Goal: Information Seeking & Learning: Understand process/instructions

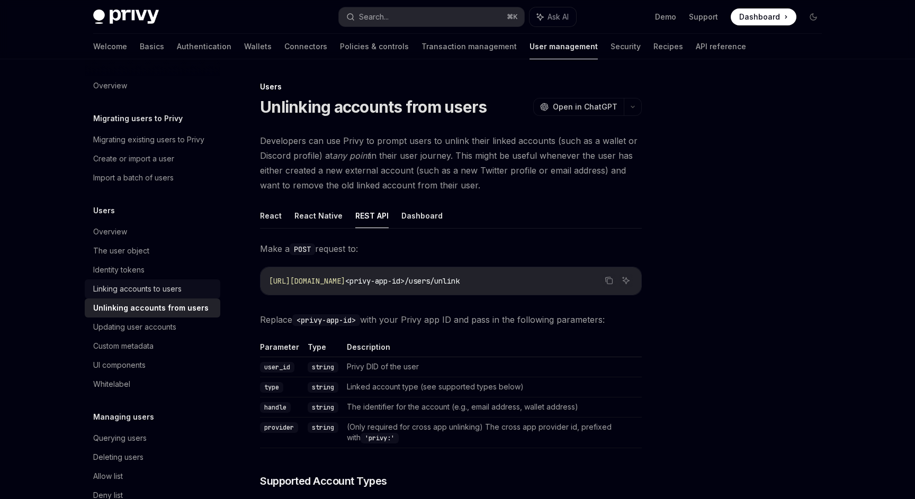
click at [167, 296] on link "Linking accounts to users" at bounding box center [153, 289] width 136 height 19
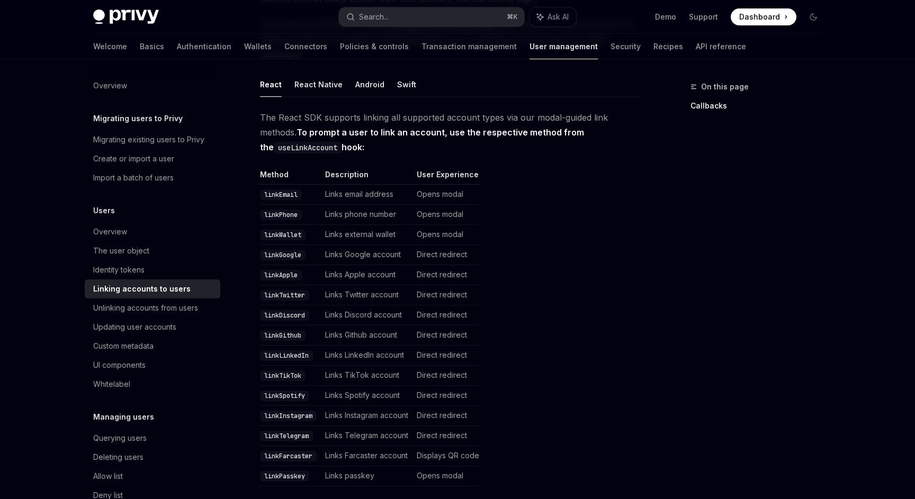
scroll to position [158, 0]
click at [180, 311] on div "Unlinking accounts from users" at bounding box center [145, 308] width 105 height 13
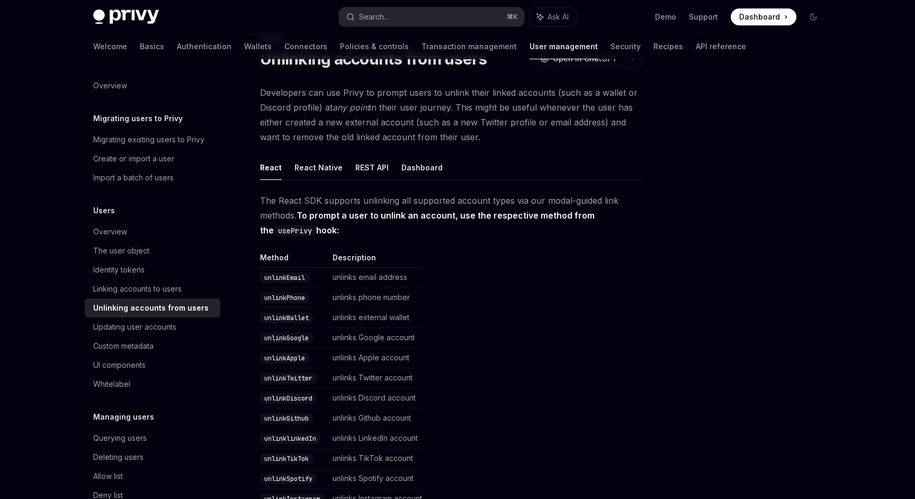
scroll to position [50, 0]
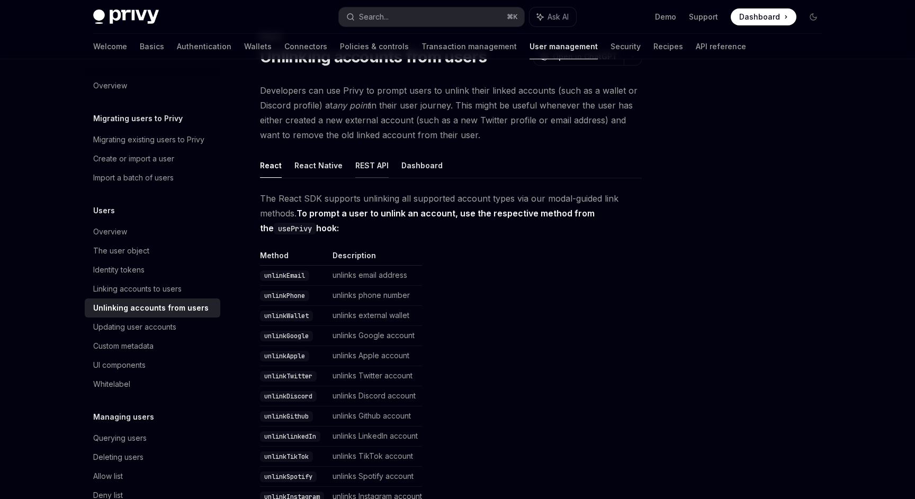
click at [362, 165] on button "REST API" at bounding box center [371, 165] width 33 height 25
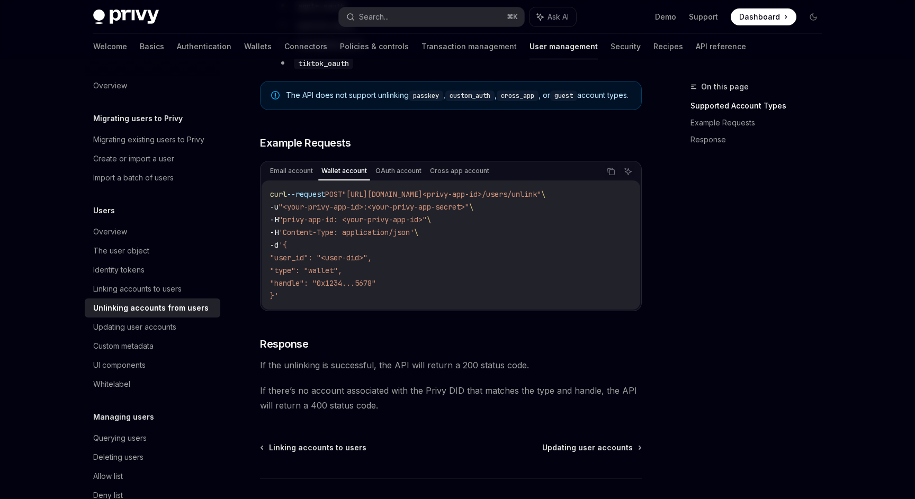
scroll to position [777, 0]
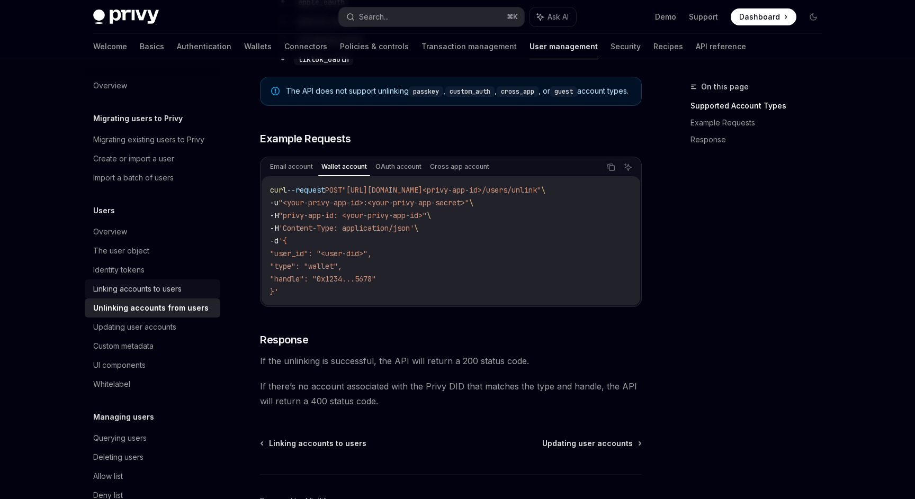
click at [148, 286] on div "Linking accounts to users" at bounding box center [137, 289] width 88 height 13
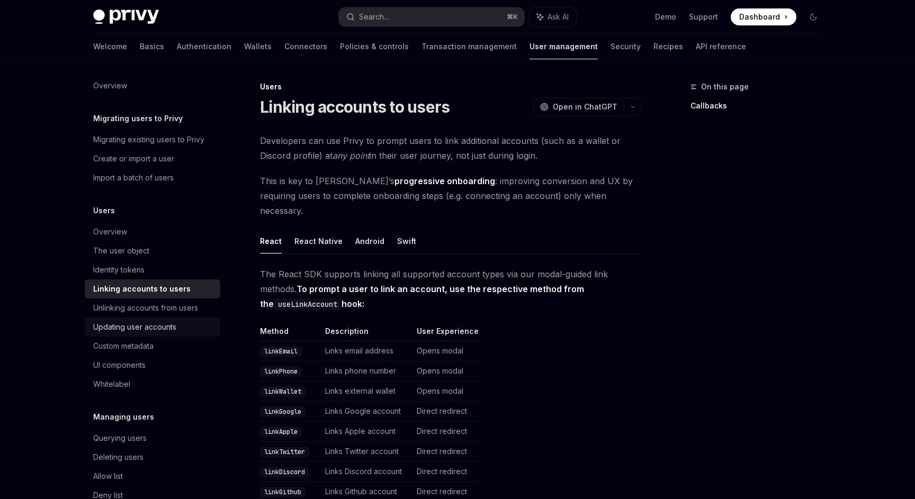
click at [166, 327] on div "Updating user accounts" at bounding box center [134, 327] width 83 height 13
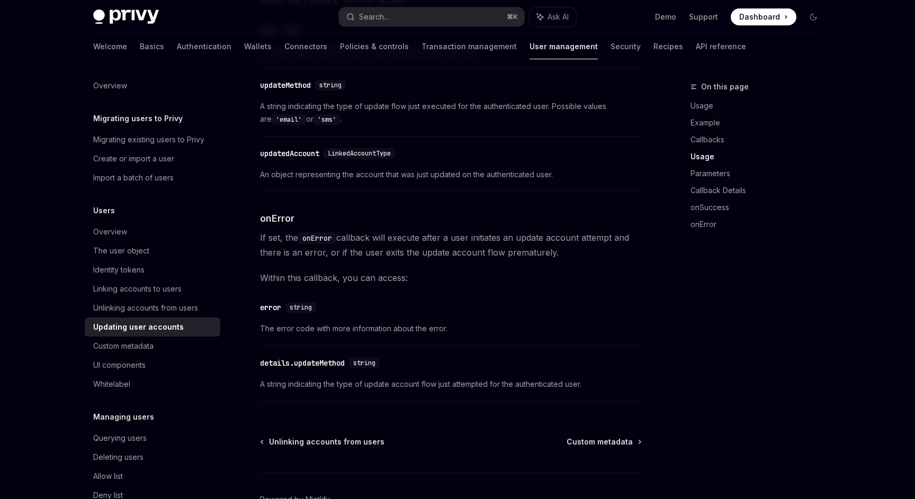
scroll to position [1478, 0]
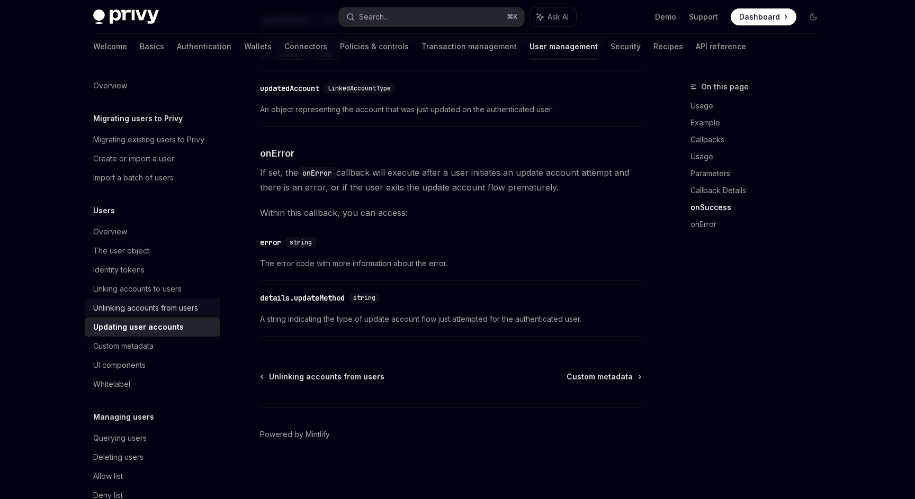
click at [148, 312] on div "Unlinking accounts from users" at bounding box center [145, 308] width 105 height 13
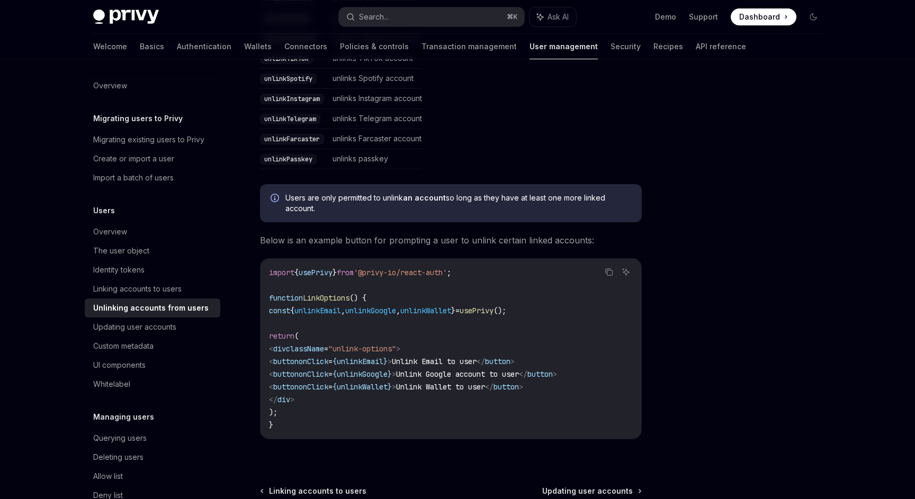
scroll to position [563, 0]
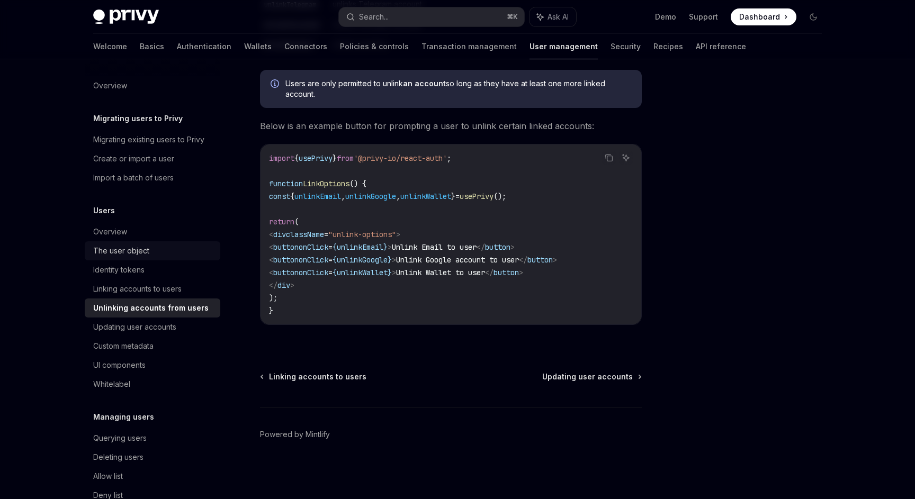
click at [119, 250] on div "The user object" at bounding box center [121, 251] width 56 height 13
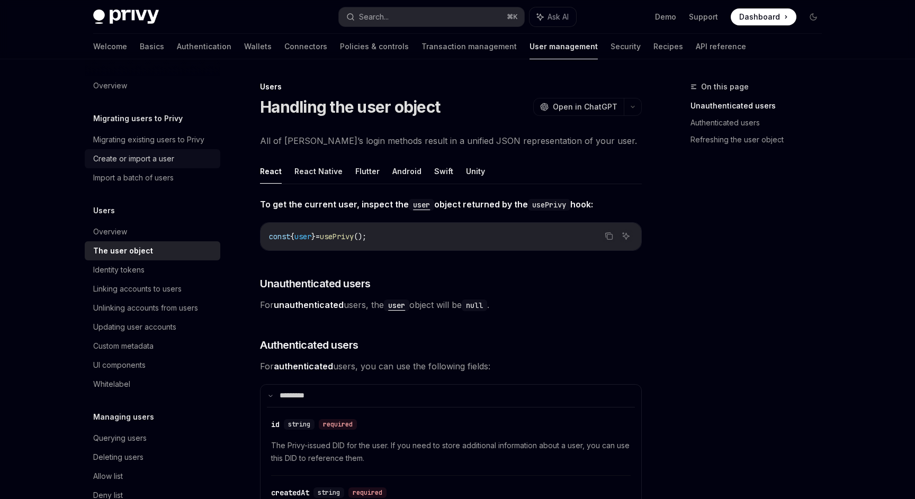
click at [136, 160] on div "Create or import a user" at bounding box center [133, 159] width 81 height 13
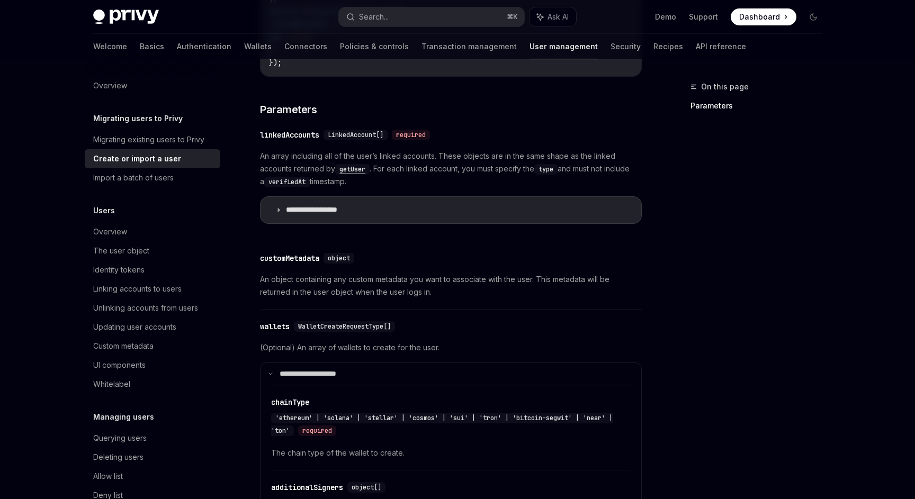
scroll to position [421, 0]
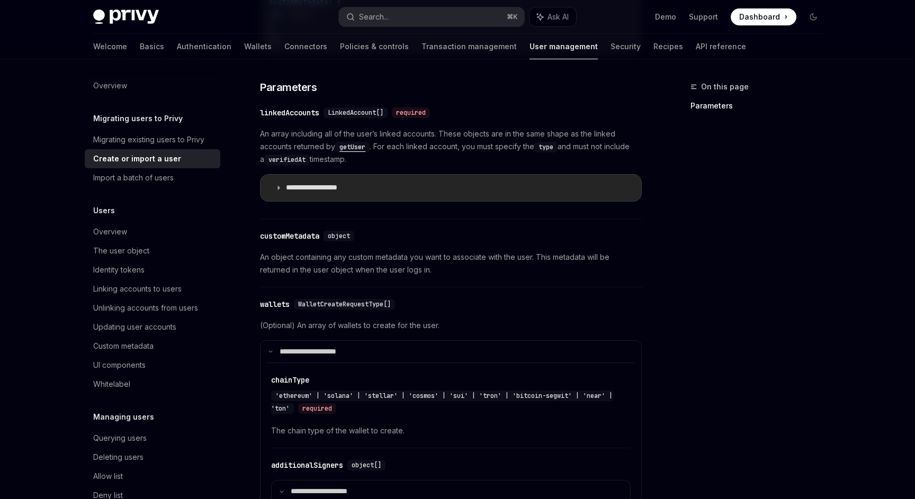
click at [282, 188] on icon at bounding box center [278, 188] width 6 height 6
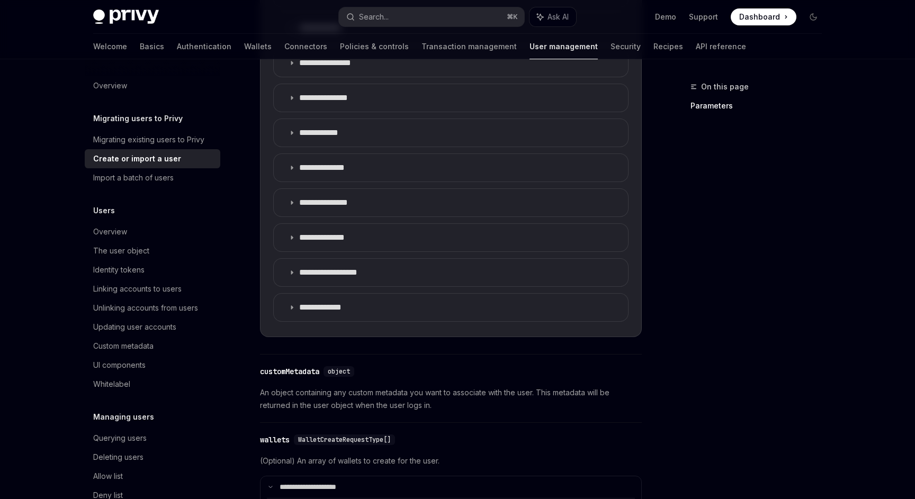
scroll to position [920, 0]
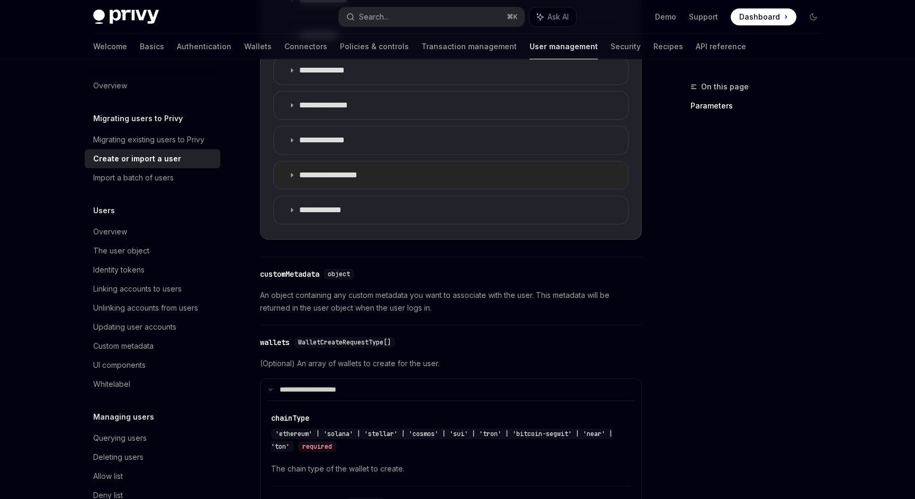
click at [341, 166] on summary "**********" at bounding box center [451, 176] width 354 height 28
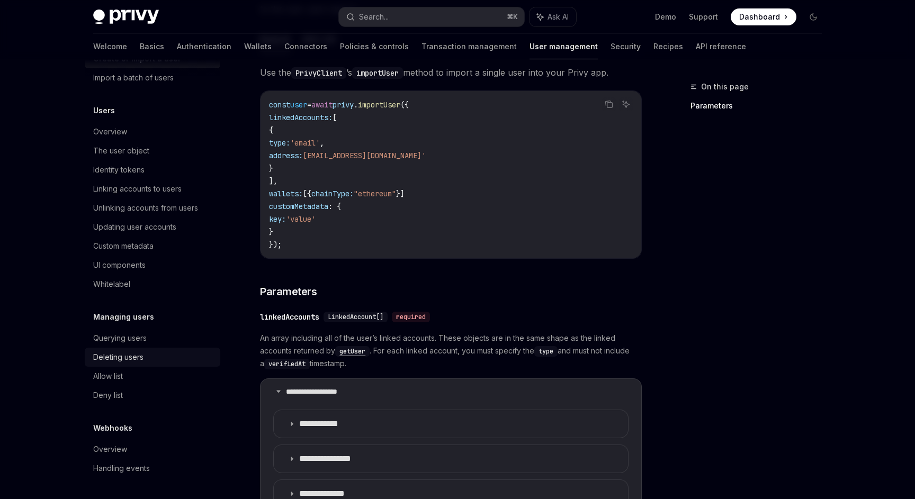
scroll to position [265, 0]
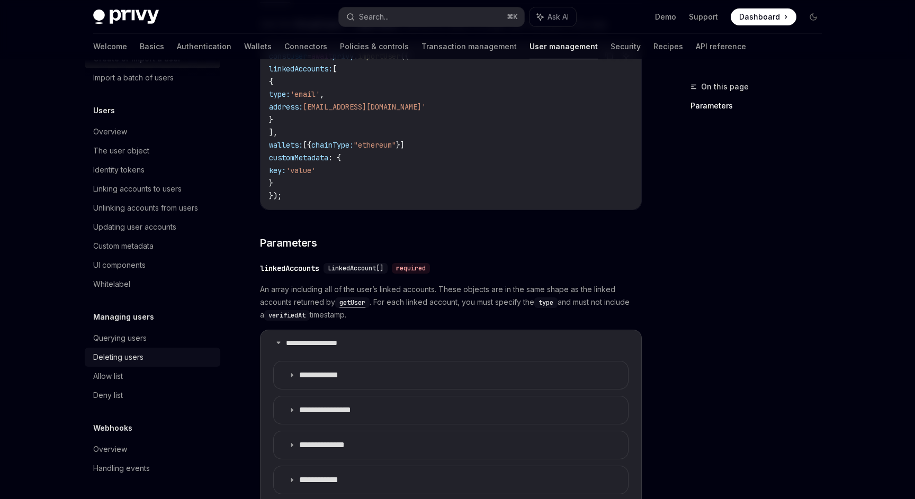
click at [117, 353] on div "Deleting users" at bounding box center [118, 357] width 50 height 13
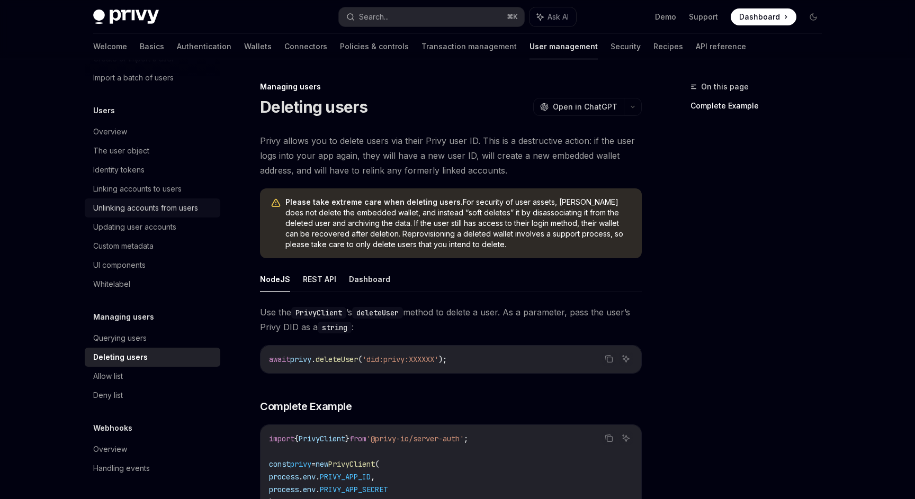
click at [137, 199] on link "Unlinking accounts from users" at bounding box center [153, 208] width 136 height 19
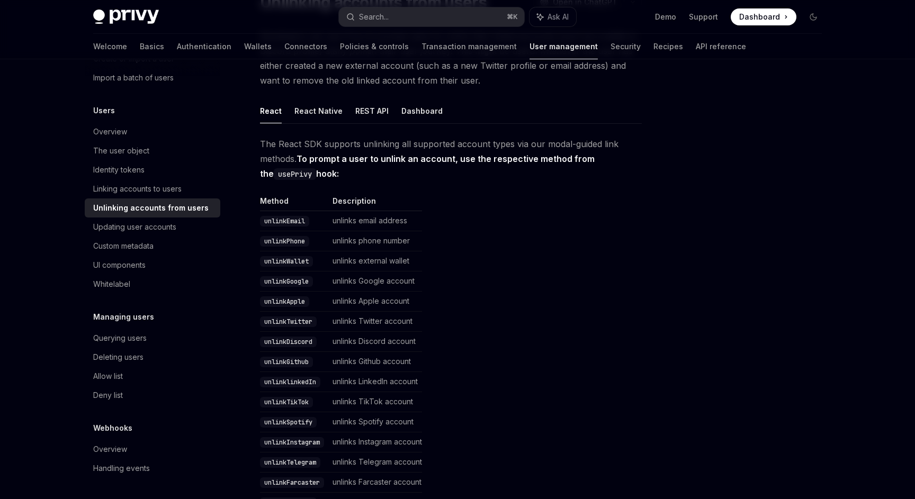
scroll to position [102, 0]
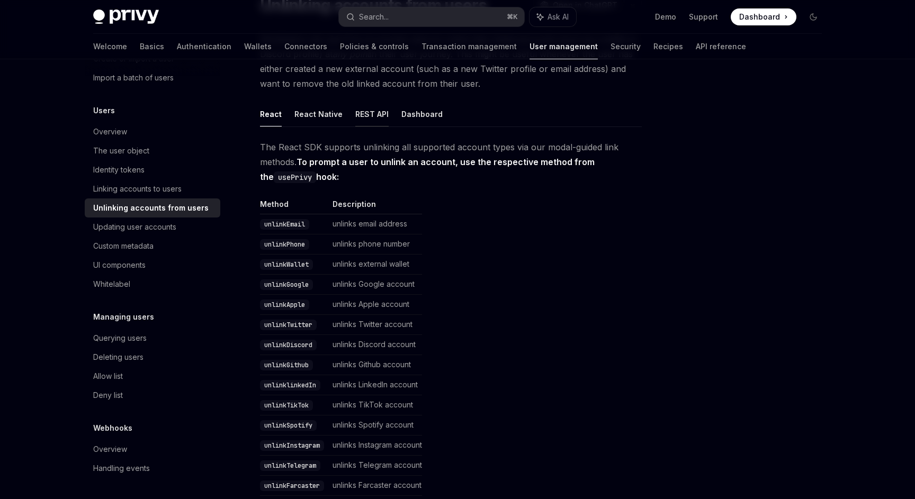
click at [364, 113] on button "REST API" at bounding box center [371, 114] width 33 height 25
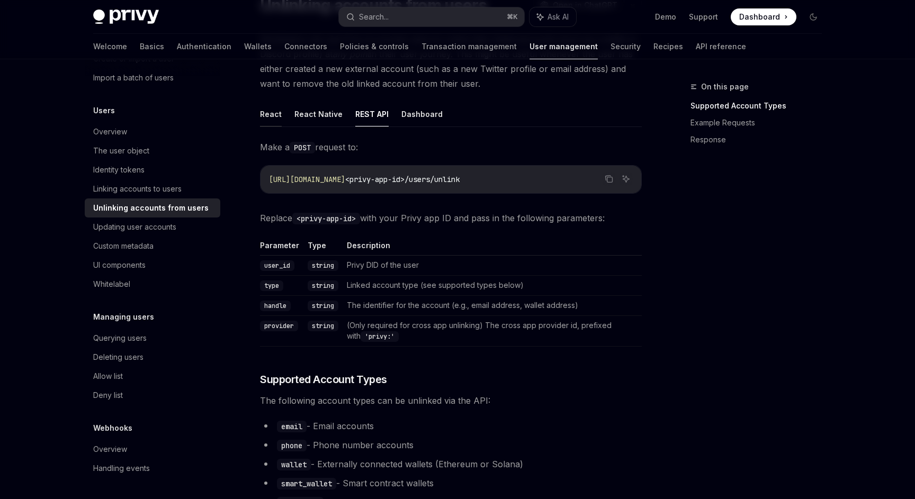
click at [273, 121] on button "React" at bounding box center [271, 114] width 22 height 25
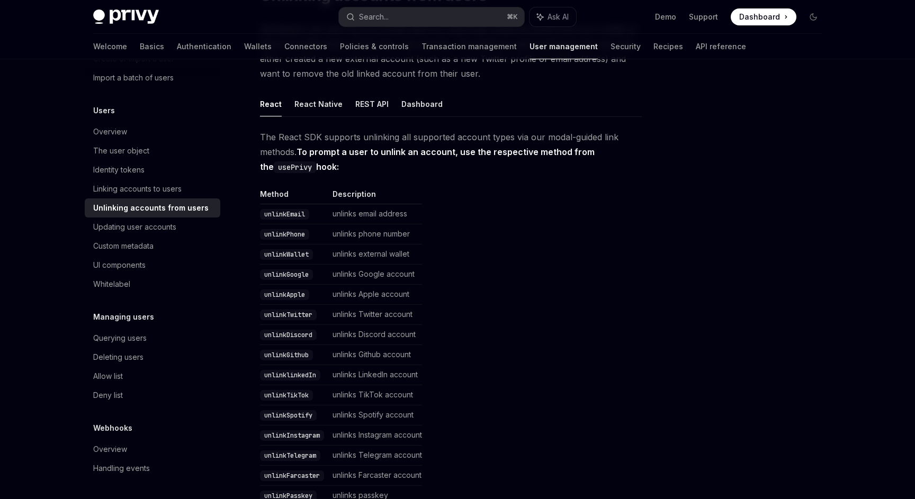
scroll to position [90, 0]
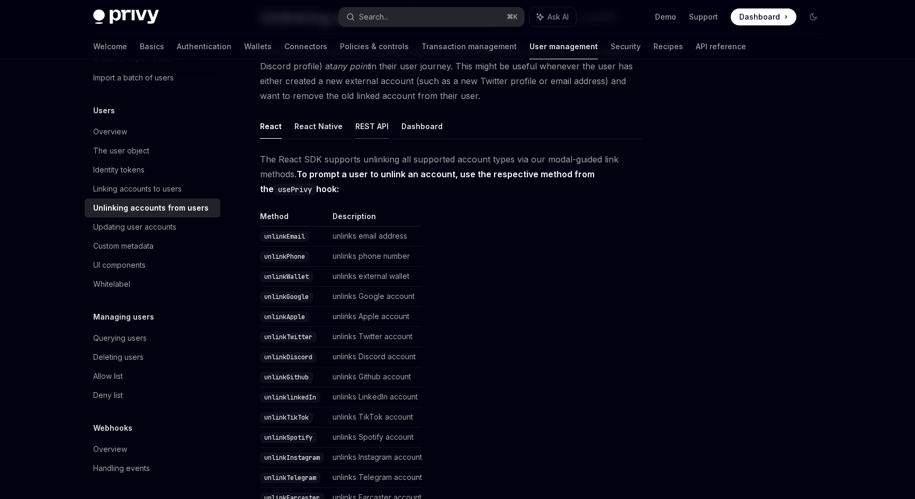
click at [362, 124] on button "REST API" at bounding box center [371, 126] width 33 height 25
type textarea "*"
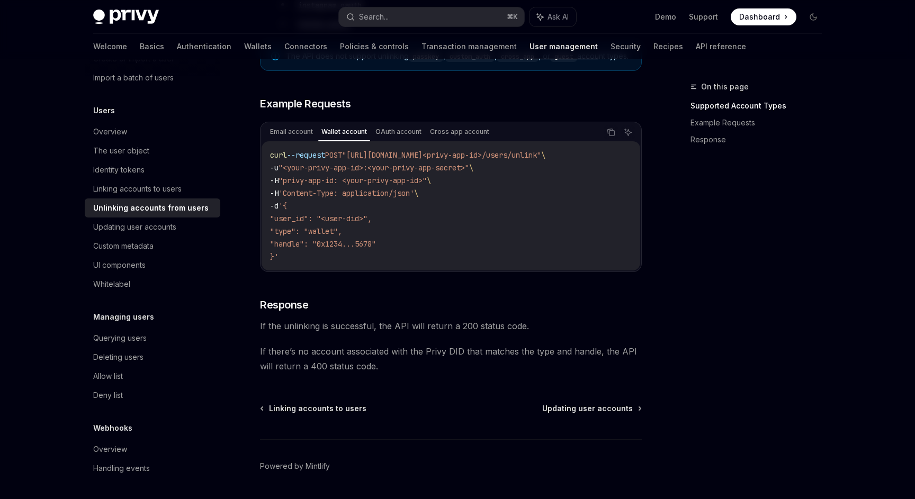
scroll to position [797, 0]
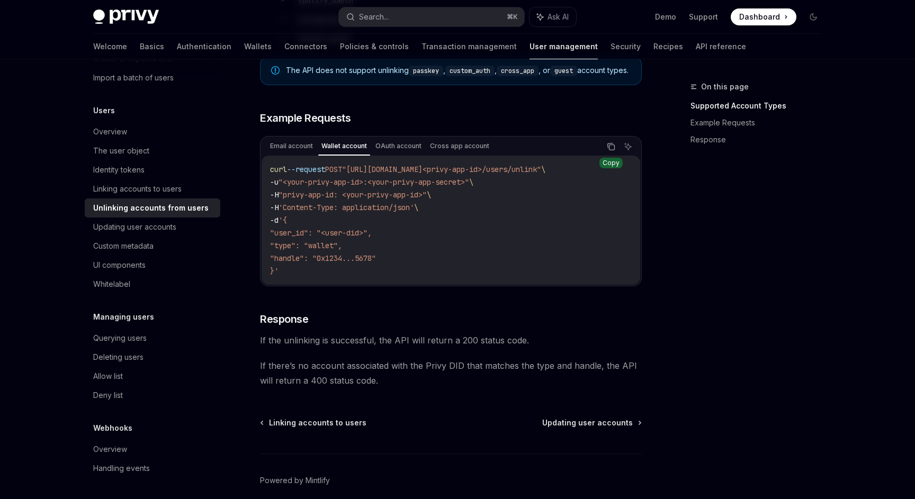
click at [608, 148] on icon "Copy the contents from the code block" at bounding box center [610, 146] width 5 height 5
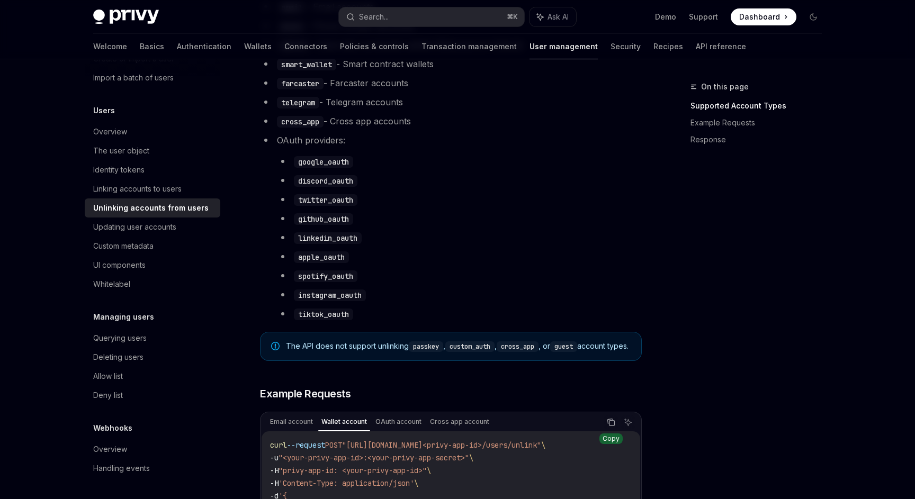
scroll to position [513, 0]
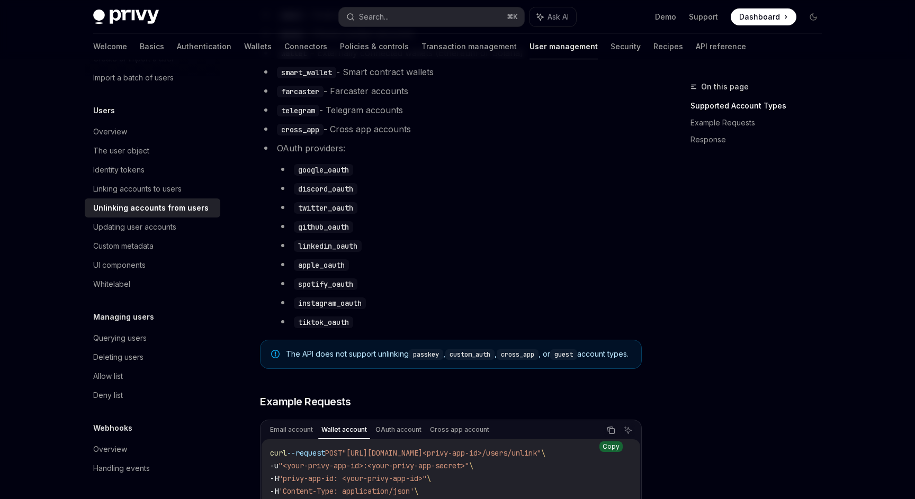
click at [565, 202] on li "twitter_oauth" at bounding box center [459, 207] width 365 height 15
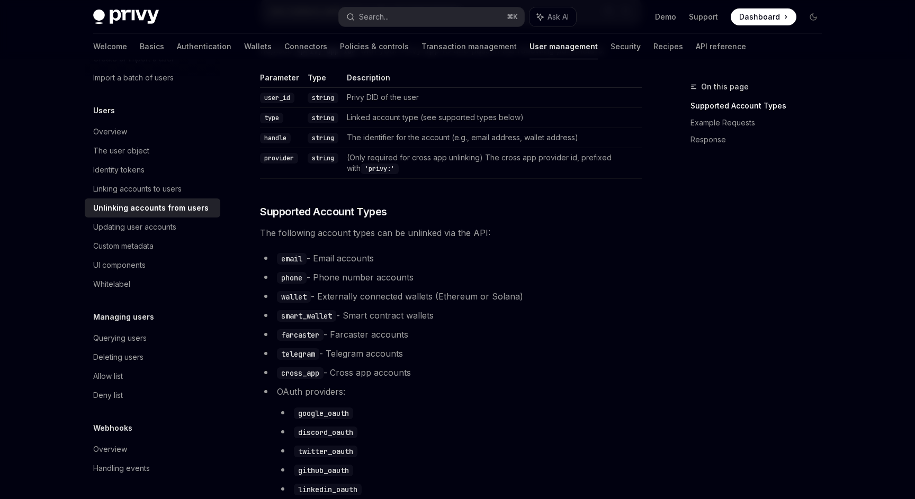
scroll to position [270, 0]
click at [113, 193] on div "Linking accounts to users" at bounding box center [137, 189] width 88 height 13
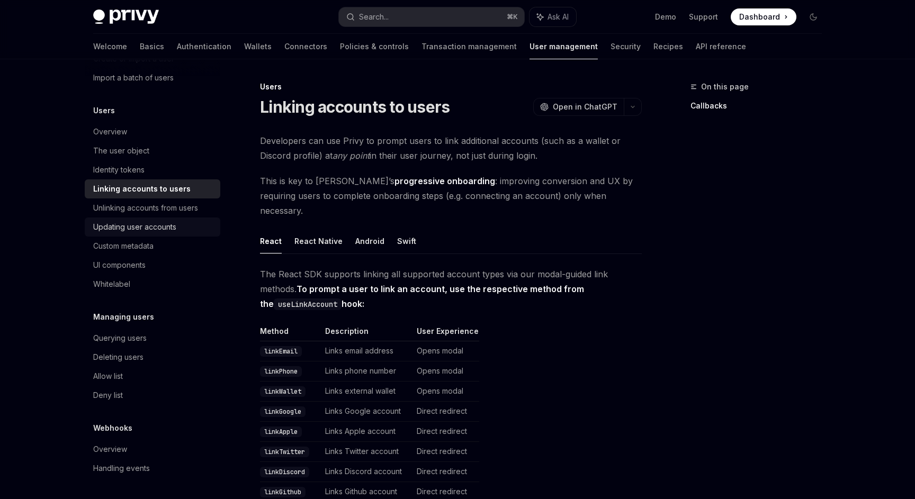
click at [164, 227] on div "Updating user accounts" at bounding box center [134, 227] width 83 height 13
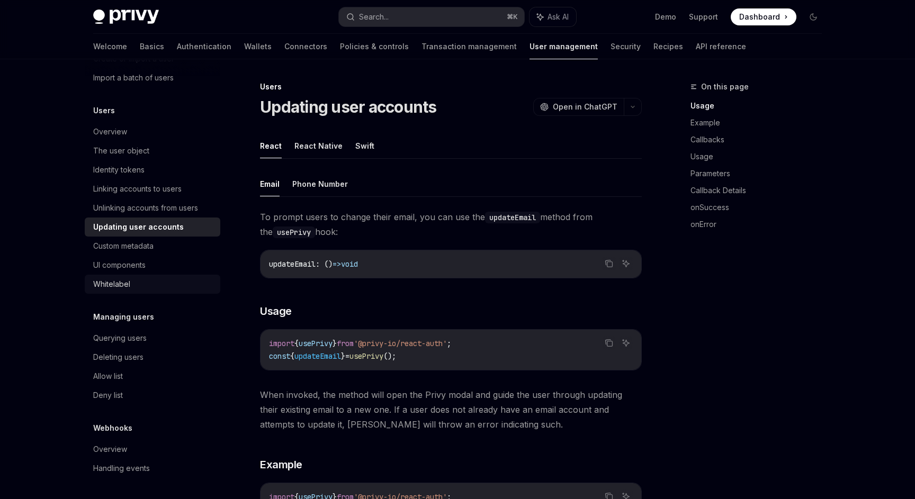
click at [131, 287] on div "Whitelabel" at bounding box center [153, 284] width 121 height 13
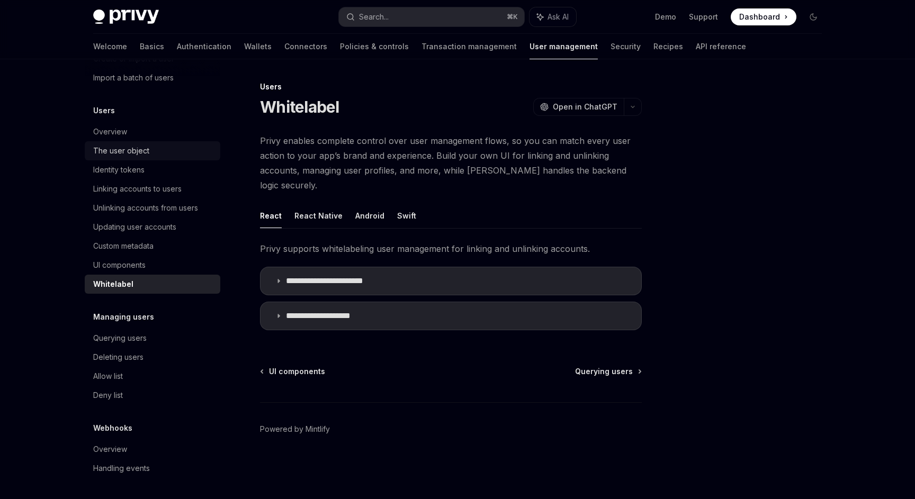
click at [128, 151] on div "The user object" at bounding box center [121, 151] width 56 height 13
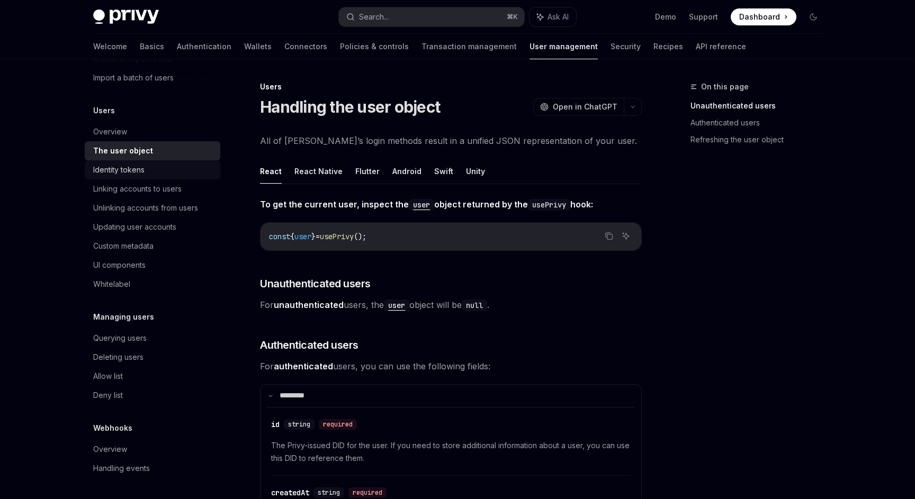
click at [129, 175] on div "Identity tokens" at bounding box center [118, 170] width 51 height 13
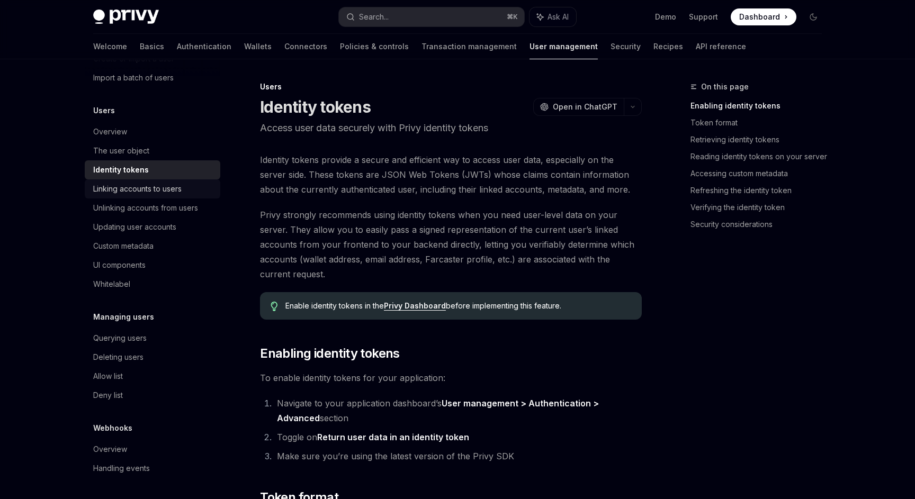
click at [148, 197] on link "Linking accounts to users" at bounding box center [153, 189] width 136 height 19
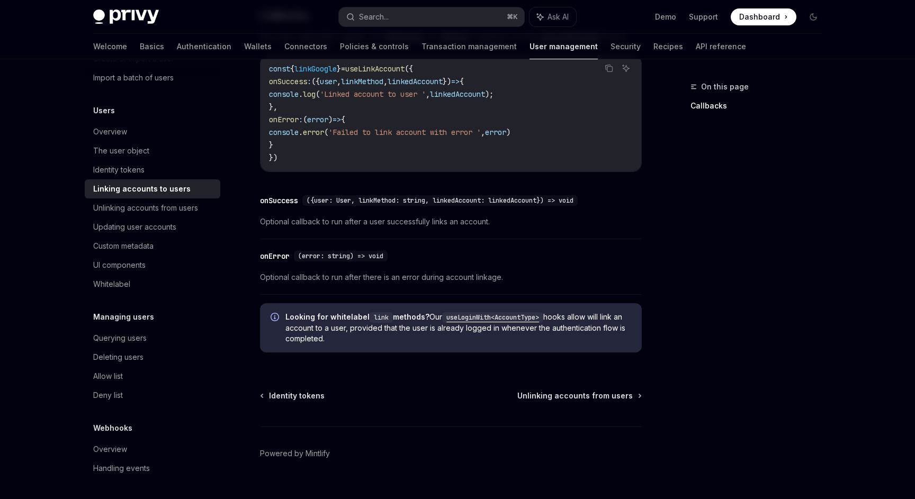
scroll to position [1220, 0]
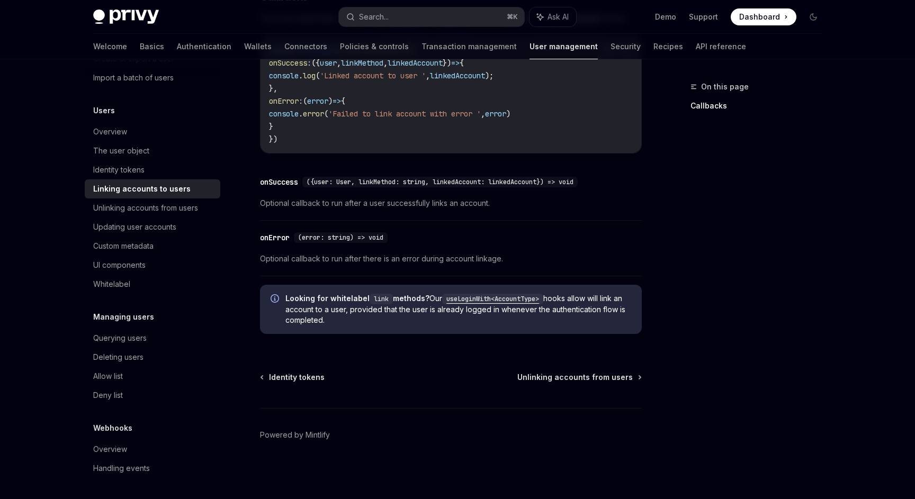
click at [485, 298] on code "useLoginWith<AccountType>" at bounding box center [492, 299] width 101 height 11
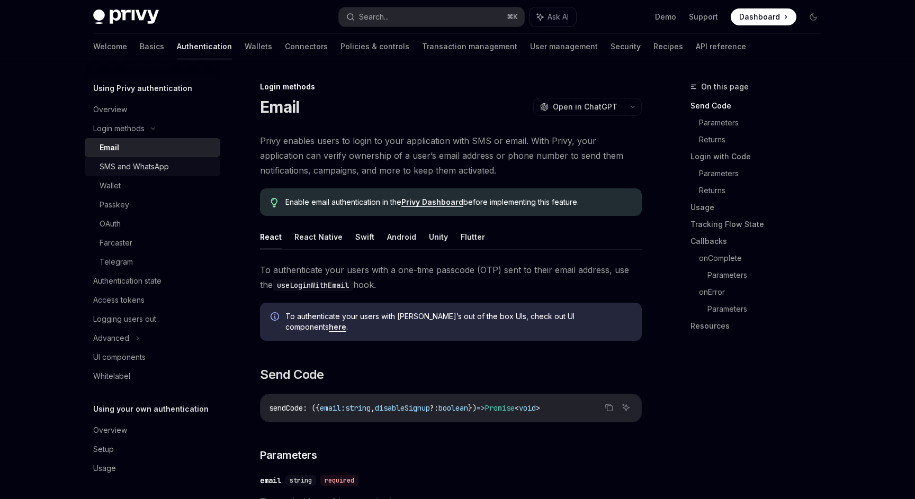
click at [126, 168] on div "SMS and WhatsApp" at bounding box center [134, 166] width 69 height 13
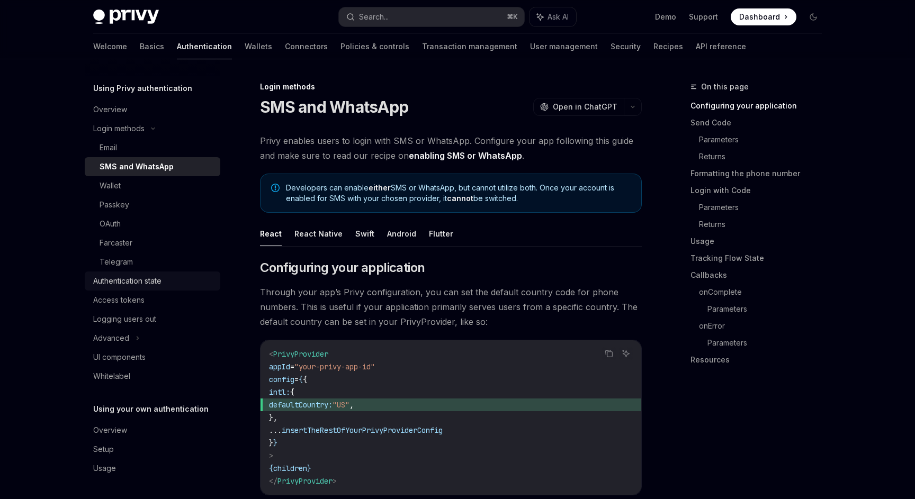
click at [125, 284] on div "Authentication state" at bounding box center [127, 281] width 68 height 13
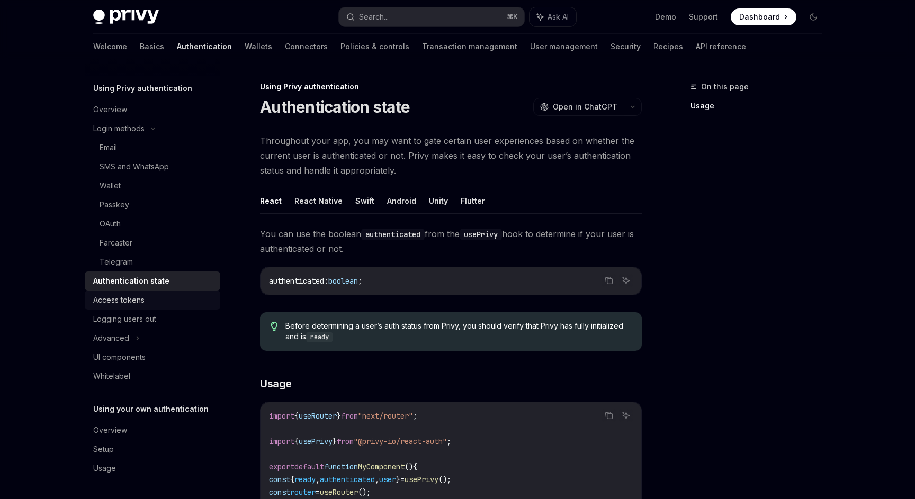
click at [129, 296] on div "Access tokens" at bounding box center [118, 300] width 51 height 13
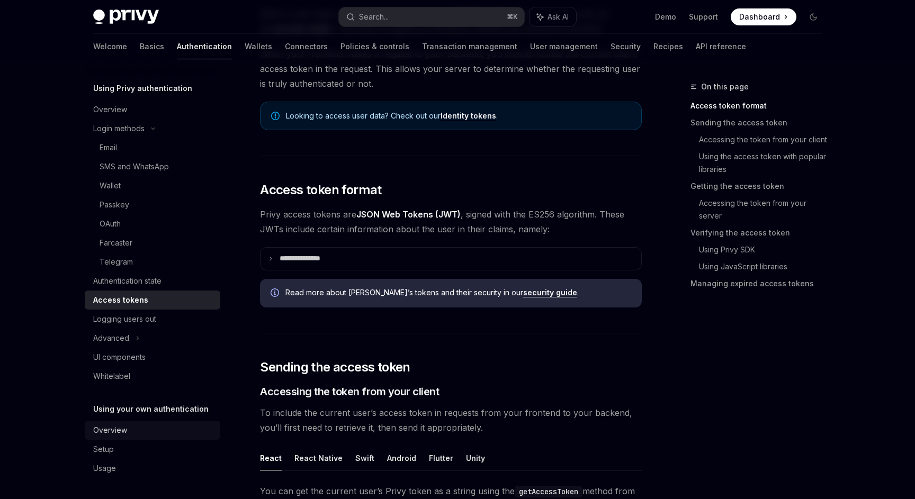
scroll to position [150, 0]
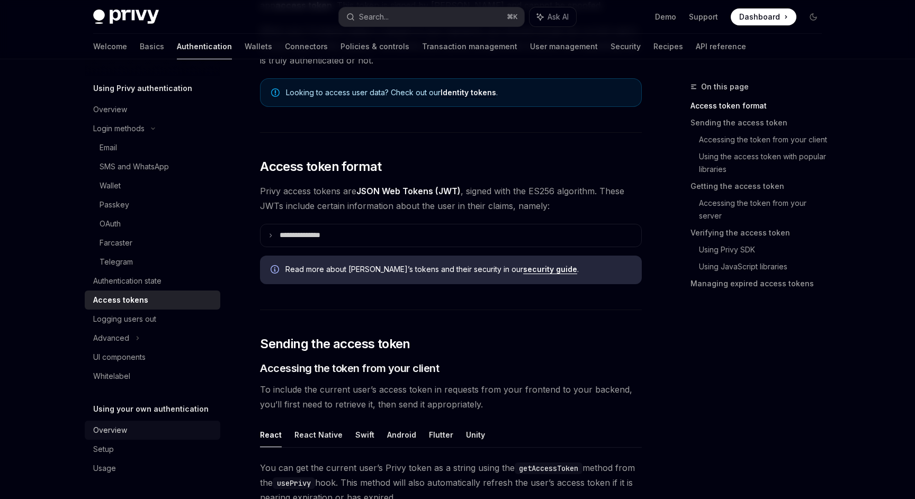
click at [121, 430] on div "Overview" at bounding box center [110, 430] width 34 height 13
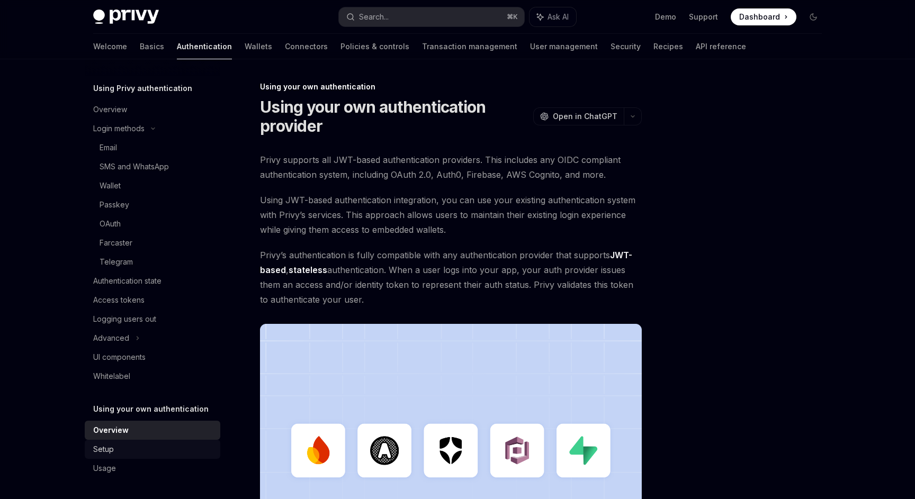
click at [121, 447] on div "Setup" at bounding box center [153, 449] width 121 height 13
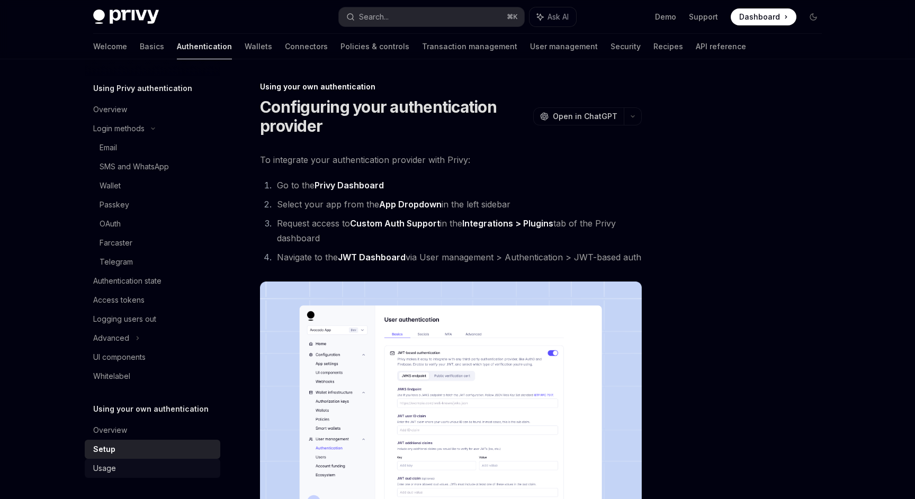
click at [123, 469] on div "Usage" at bounding box center [153, 468] width 121 height 13
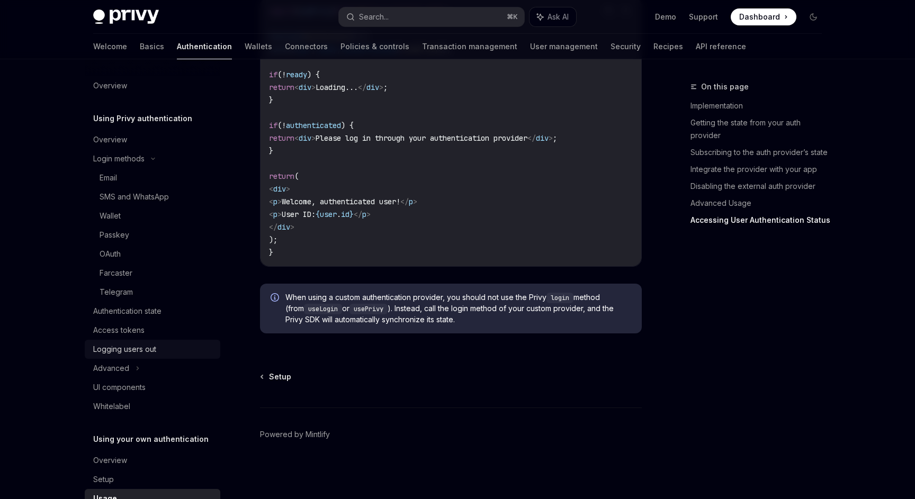
click at [131, 350] on div "Logging users out" at bounding box center [124, 349] width 63 height 13
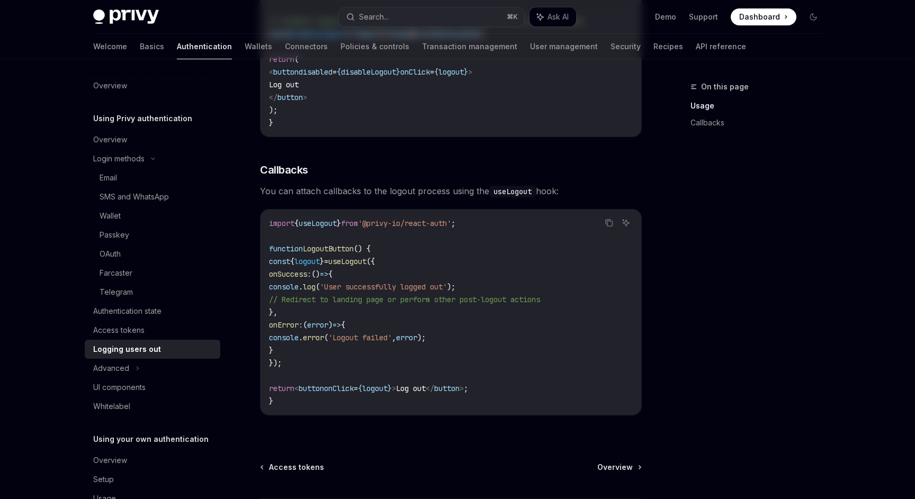
scroll to position [470, 0]
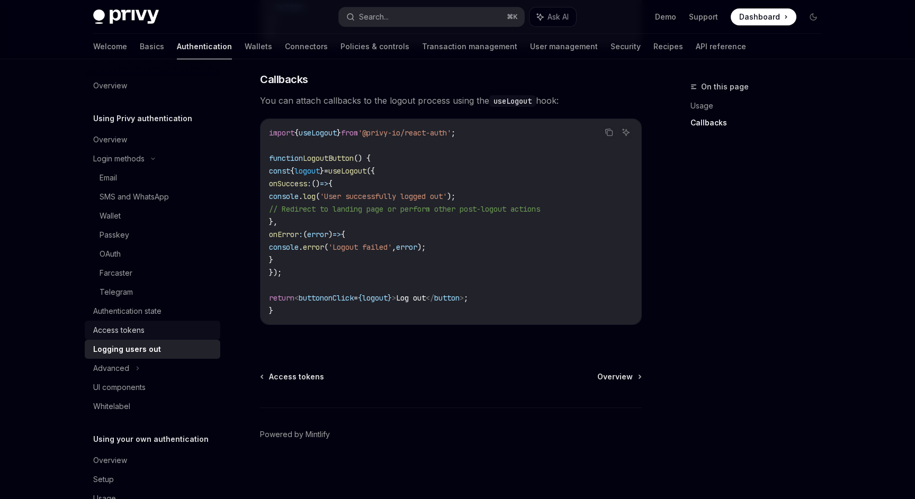
click at [141, 332] on div "Access tokens" at bounding box center [118, 330] width 51 height 13
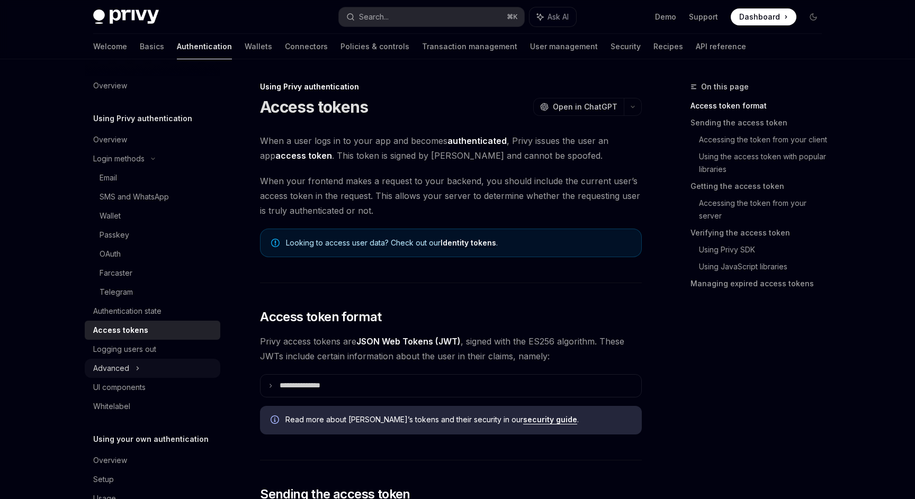
click at [131, 364] on div "Advanced" at bounding box center [153, 368] width 136 height 19
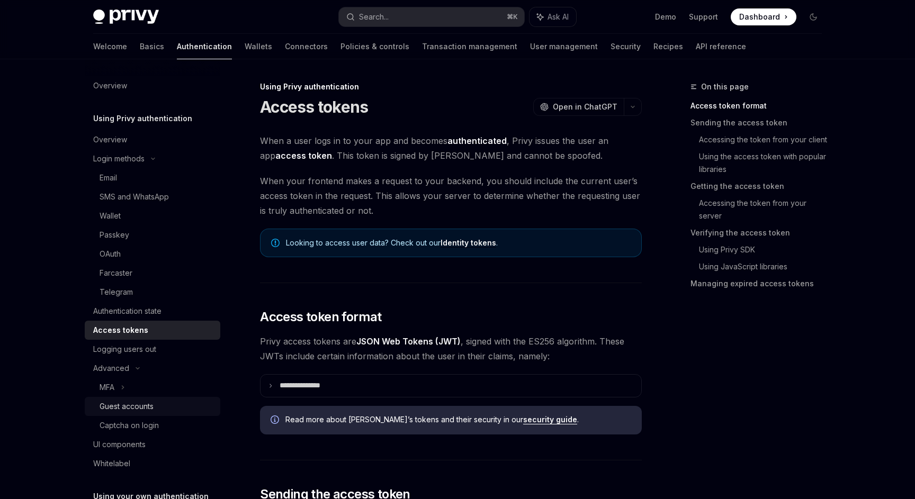
click at [144, 411] on div "Guest accounts" at bounding box center [127, 406] width 54 height 13
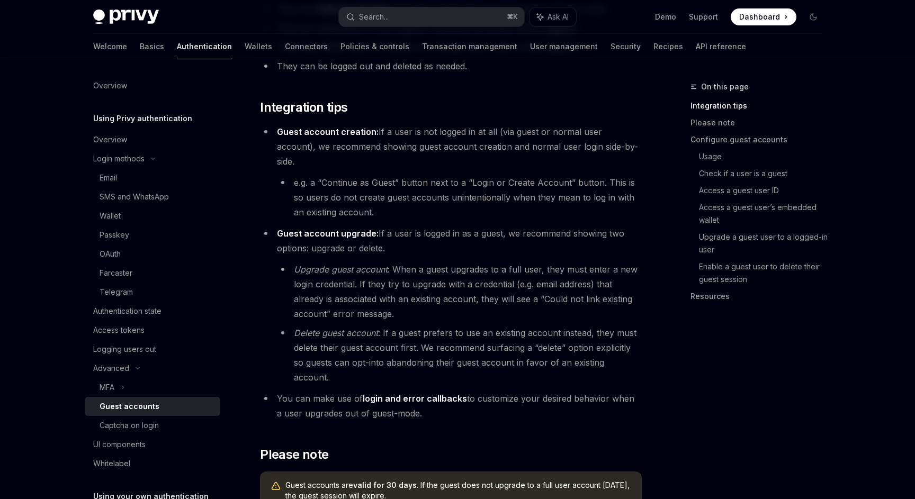
scroll to position [261, 0]
click at [136, 389] on div "MFA" at bounding box center [153, 387] width 136 height 19
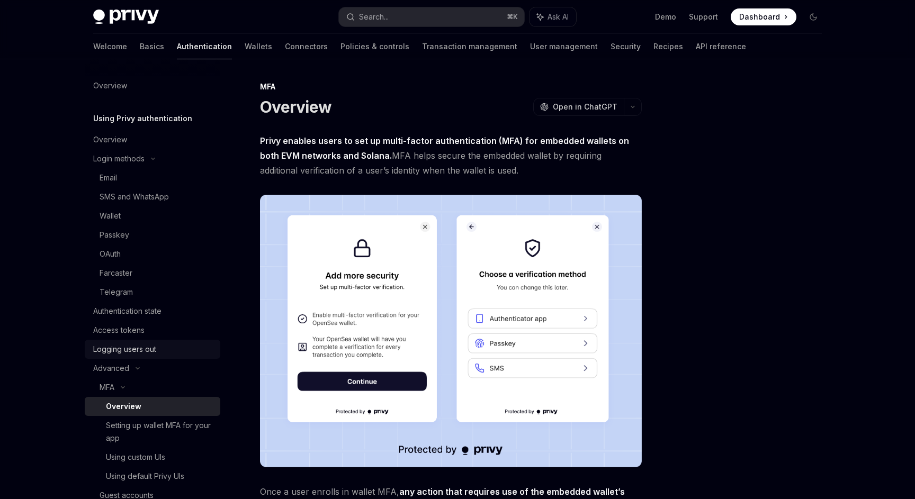
click at [124, 348] on div "Logging users out" at bounding box center [124, 349] width 63 height 13
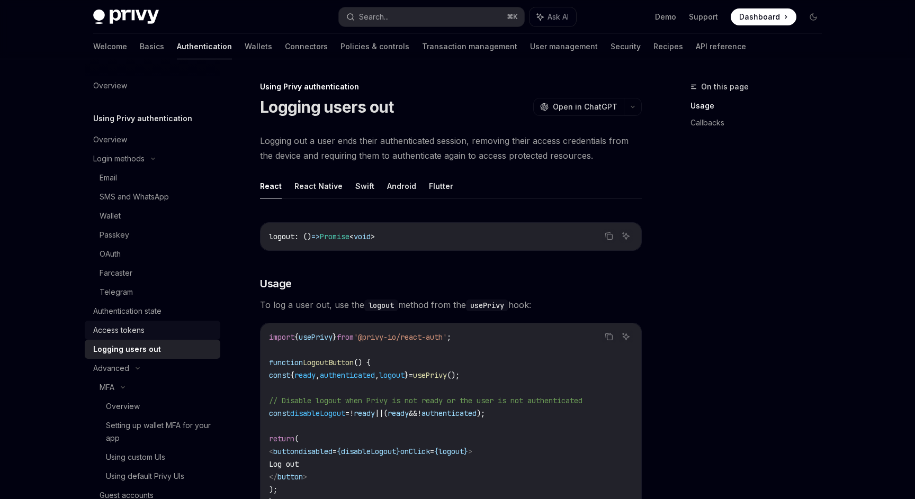
click at [119, 330] on div "Access tokens" at bounding box center [118, 330] width 51 height 13
type textarea "*"
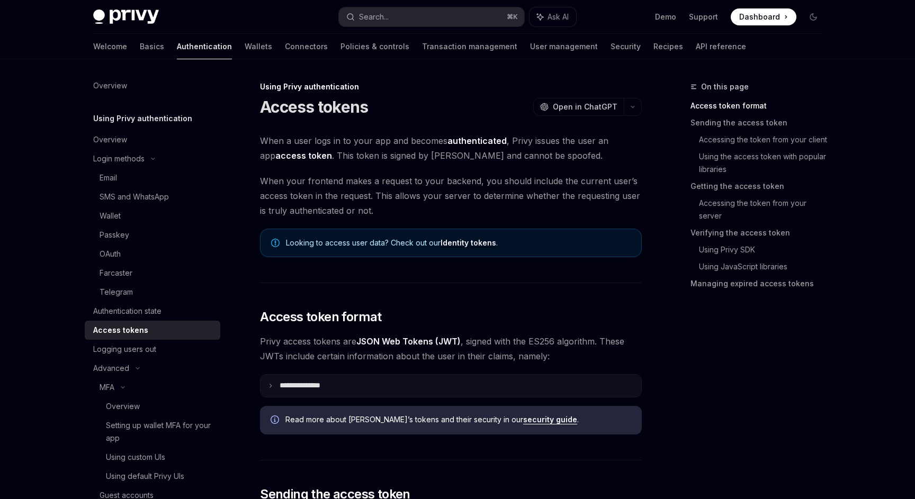
click at [326, 385] on p "**********" at bounding box center [309, 386] width 58 height 10
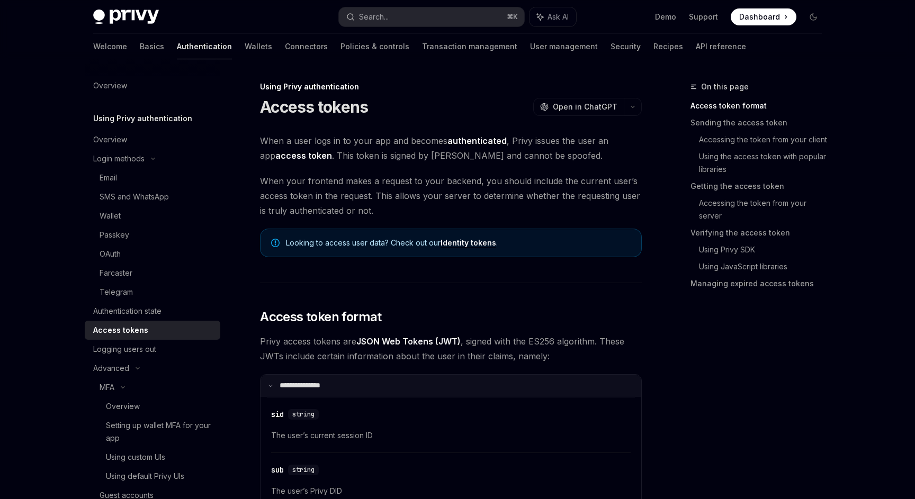
click at [326, 385] on p "**********" at bounding box center [307, 386] width 54 height 10
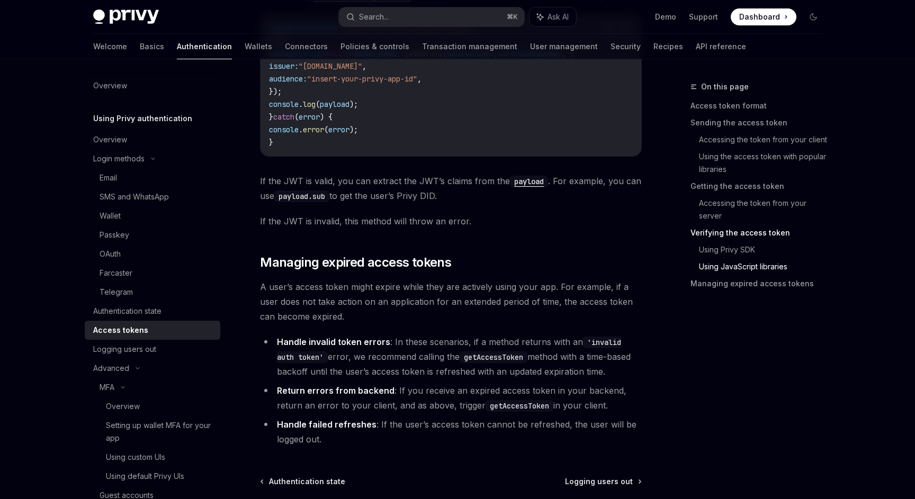
scroll to position [2722, 0]
